Goal: Transaction & Acquisition: Purchase product/service

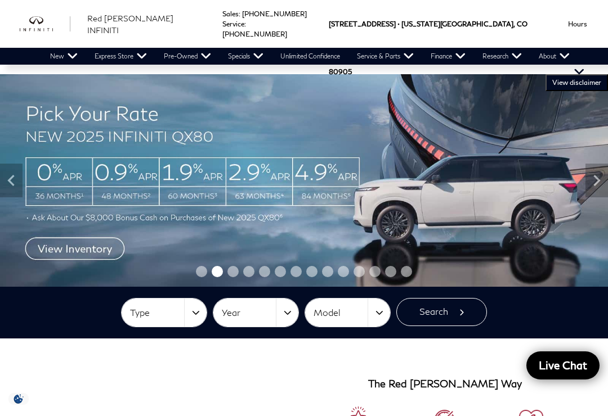
click at [587, 22] on button "Hours" at bounding box center [577, 24] width 44 height 48
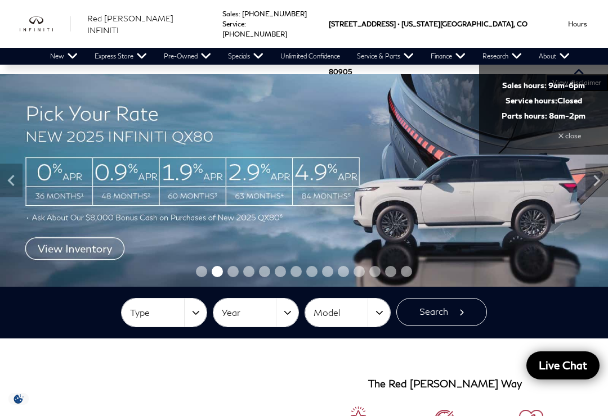
click at [572, 140] on div "close" at bounding box center [543, 131] width 84 height 23
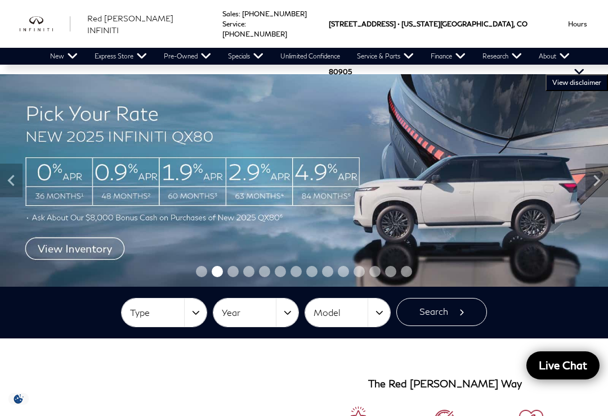
click at [375, 315] on button "Model" at bounding box center [347, 313] width 85 height 28
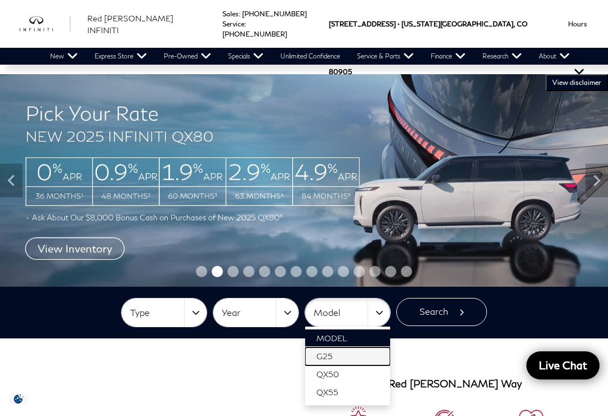
click at [329, 353] on span "G25" at bounding box center [324, 357] width 16 height 10
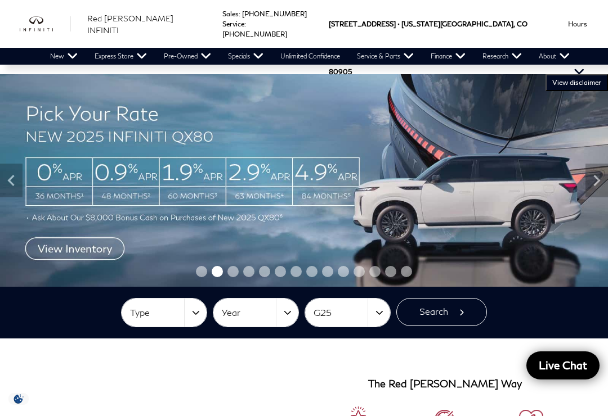
click at [441, 312] on button "Search" at bounding box center [441, 312] width 91 height 28
click at [589, 180] on icon "Next" at bounding box center [596, 180] width 23 height 23
click at [5, 180] on icon "Previous" at bounding box center [11, 180] width 23 height 23
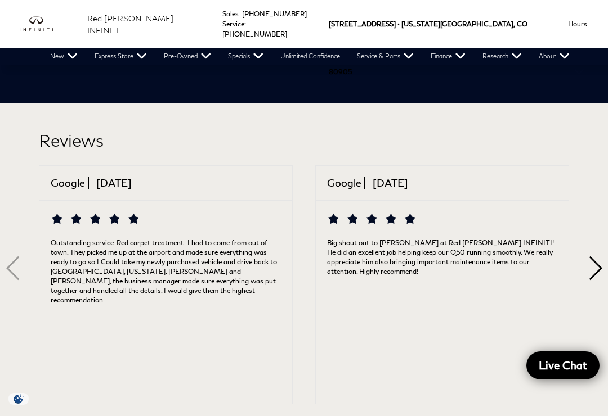
scroll to position [1194, 0]
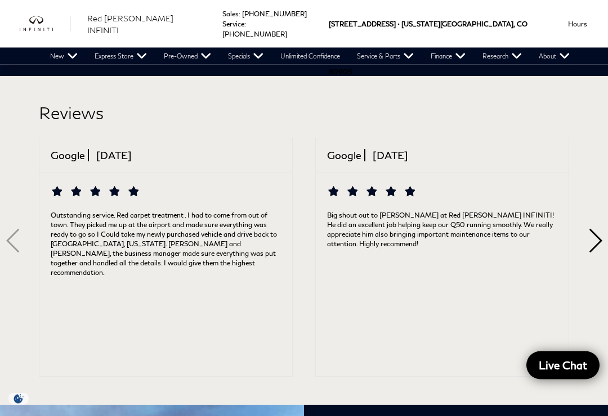
click at [599, 254] on div "Next" at bounding box center [594, 241] width 15 height 25
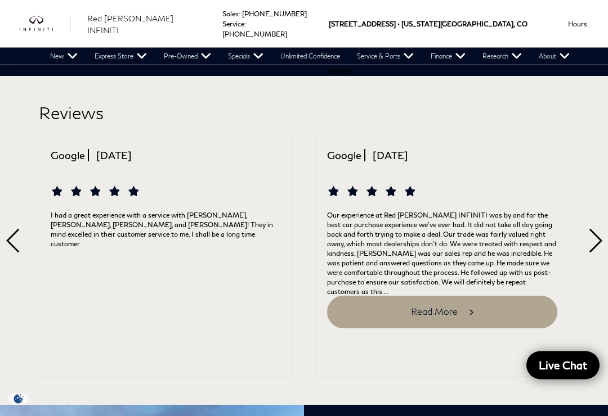
scroll to position [1194, 0]
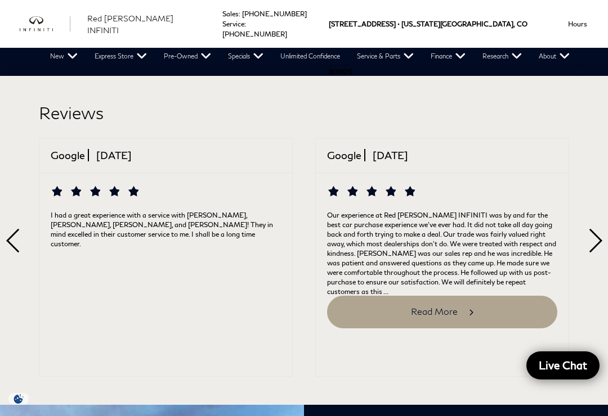
click at [467, 329] on link "Read More" at bounding box center [442, 312] width 230 height 33
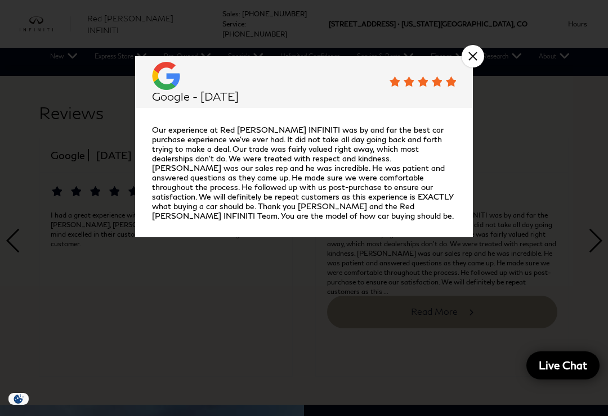
click at [474, 54] on button "close" at bounding box center [472, 56] width 23 height 23
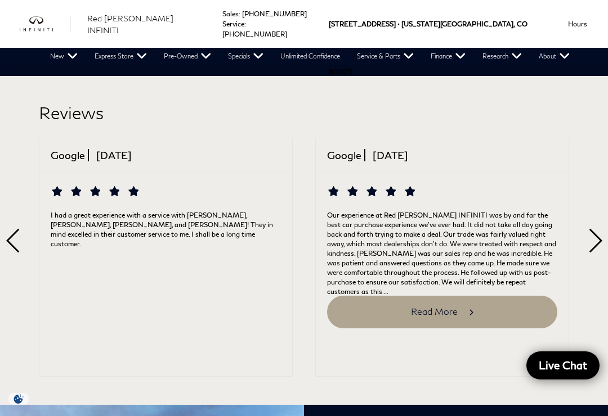
click at [591, 253] on div "Next" at bounding box center [594, 240] width 15 height 25
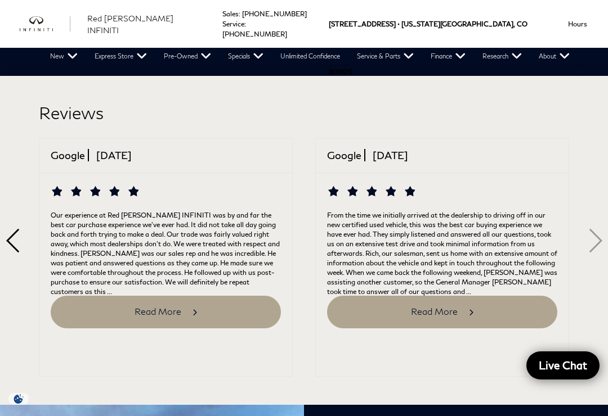
click at [460, 329] on link "Read More" at bounding box center [442, 312] width 230 height 33
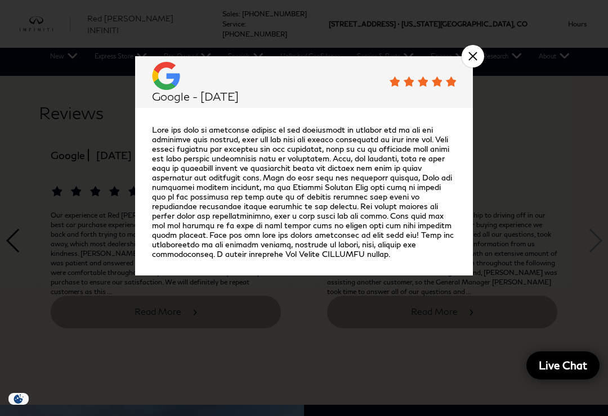
click at [480, 53] on button "close" at bounding box center [472, 56] width 23 height 23
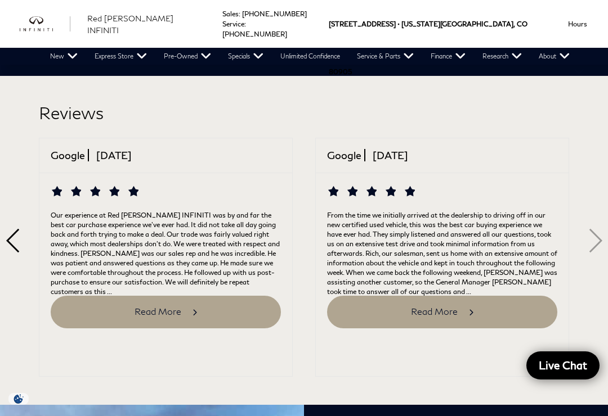
click at [602, 284] on section "Reviews Google May 29, 2025 .svg-star-rating{ fill:#F26722; width:100%; height:…" at bounding box center [304, 240] width 608 height 329
click at [601, 276] on section "Reviews Google May 29, 2025 .svg-star-rating{ fill:#F26722; width:100%; height:…" at bounding box center [304, 240] width 608 height 329
click at [607, 270] on section "Reviews Google May 29, 2025 .svg-star-rating{ fill:#F26722; width:100%; height:…" at bounding box center [304, 240] width 608 height 329
click at [594, 278] on section "Reviews Google May 29, 2025 .svg-star-rating{ fill:#F26722; width:100%; height:…" at bounding box center [304, 240] width 608 height 329
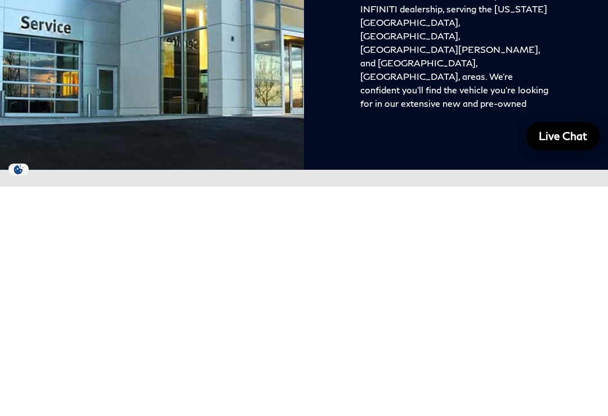
scroll to position [1744, 0]
